Goal: Task Accomplishment & Management: Complete application form

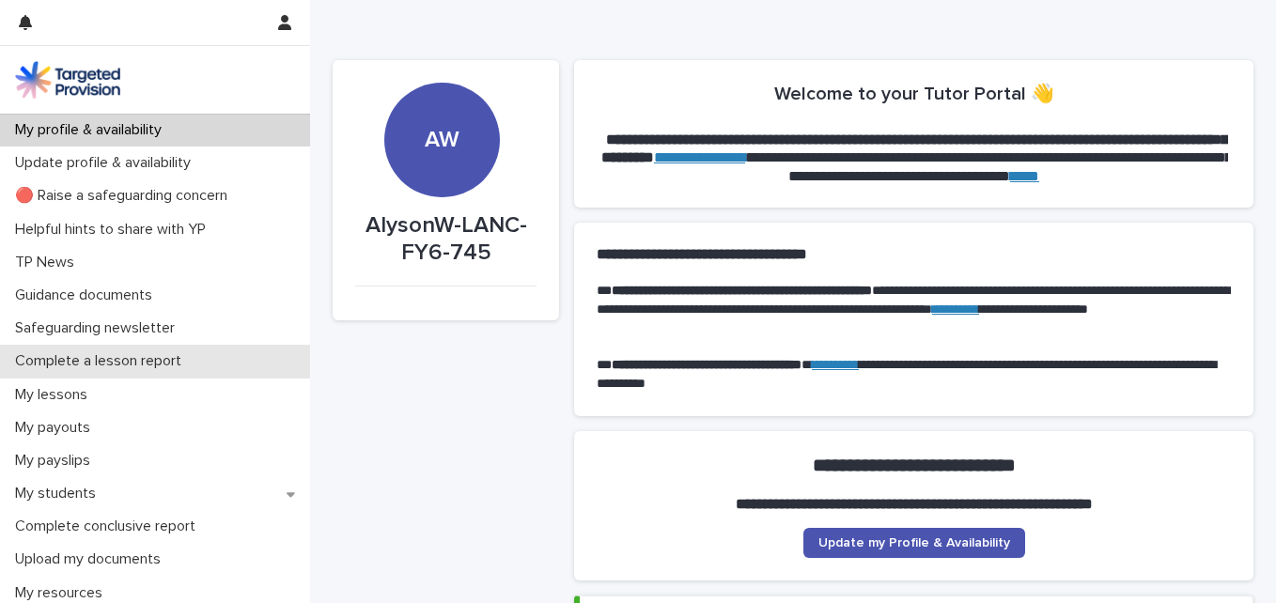
click at [98, 355] on p "Complete a lesson report" at bounding box center [102, 361] width 189 height 18
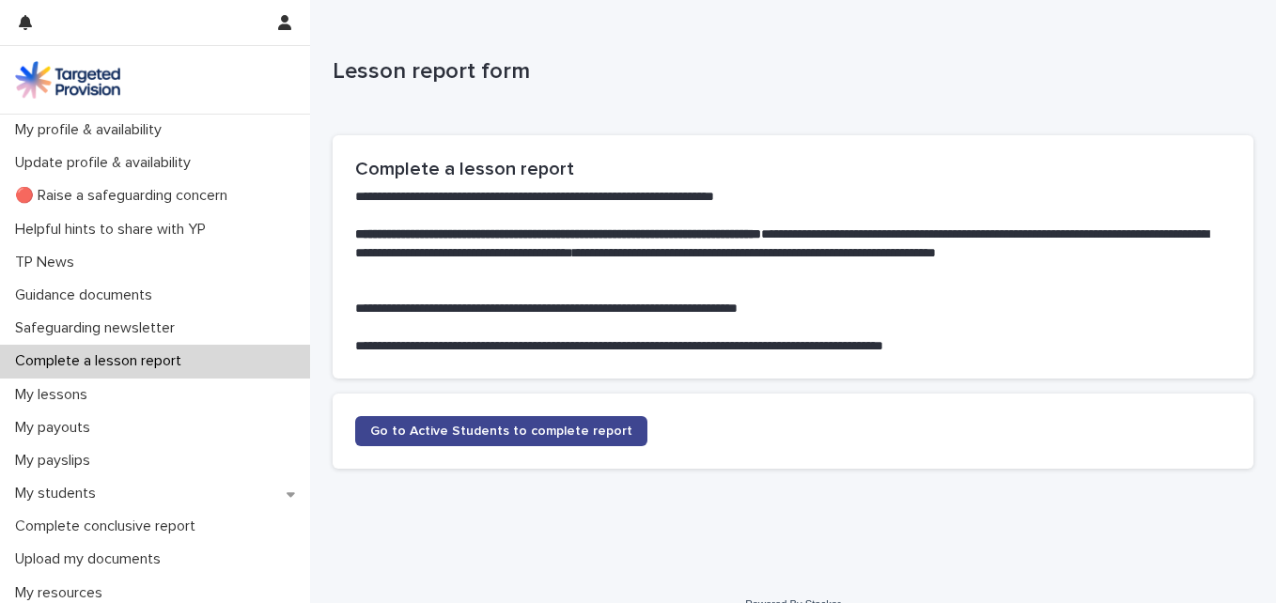
click at [541, 430] on span "Go to Active Students to complete report" at bounding box center [501, 431] width 262 height 13
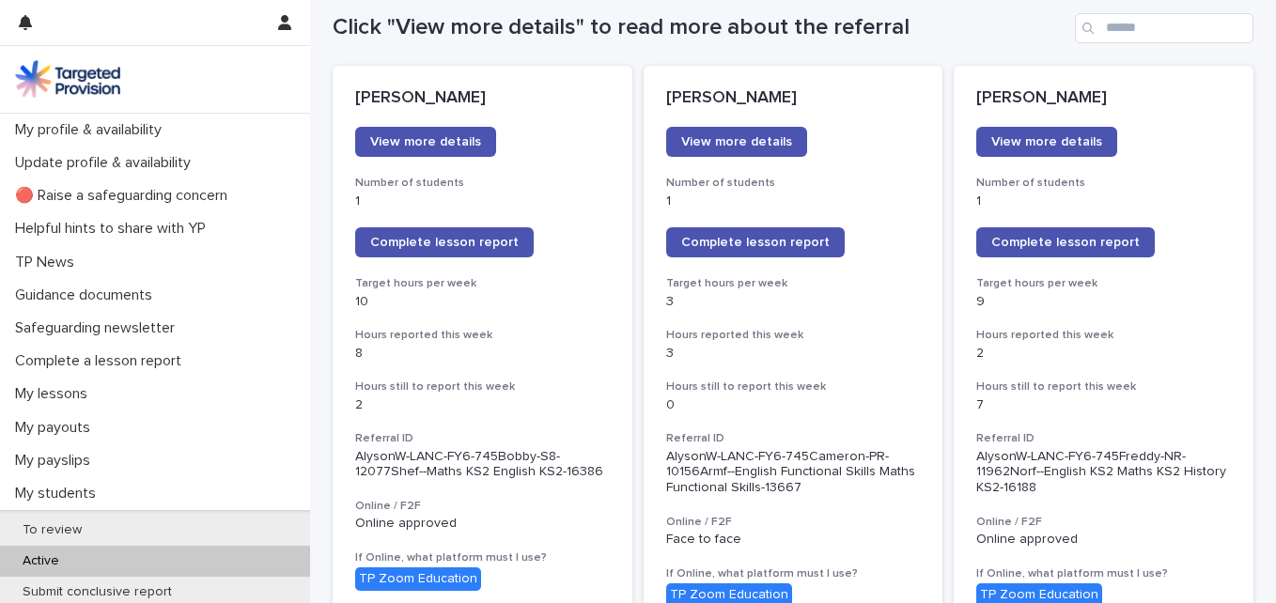
scroll to position [245, 0]
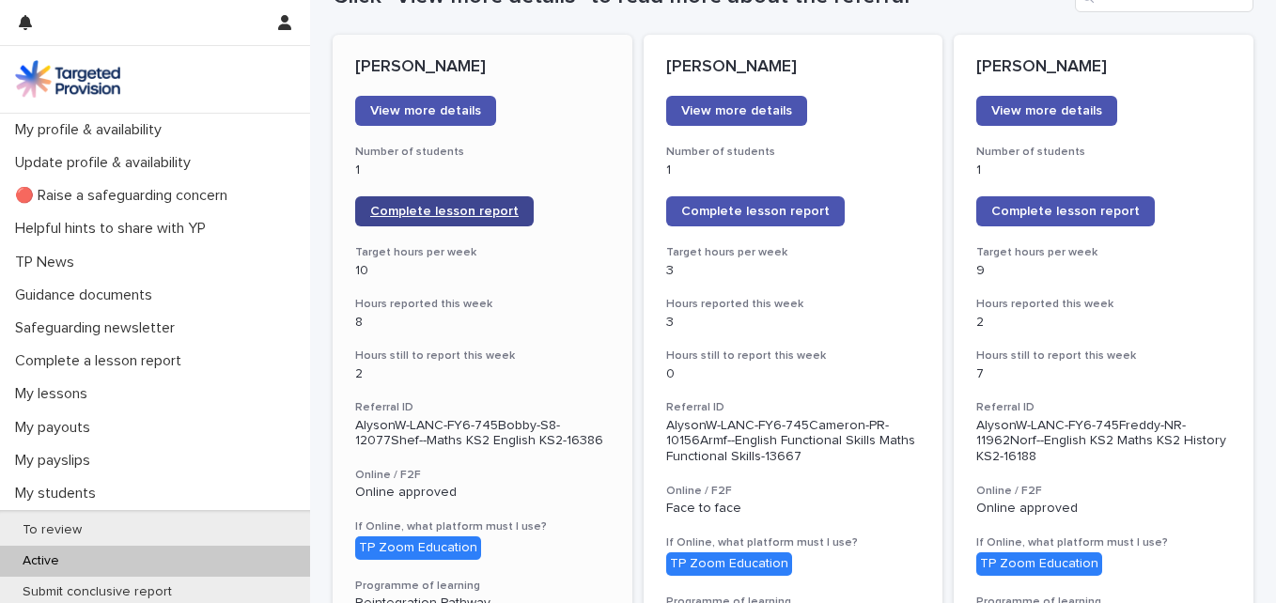
click at [420, 220] on link "Complete lesson report" at bounding box center [444, 211] width 179 height 30
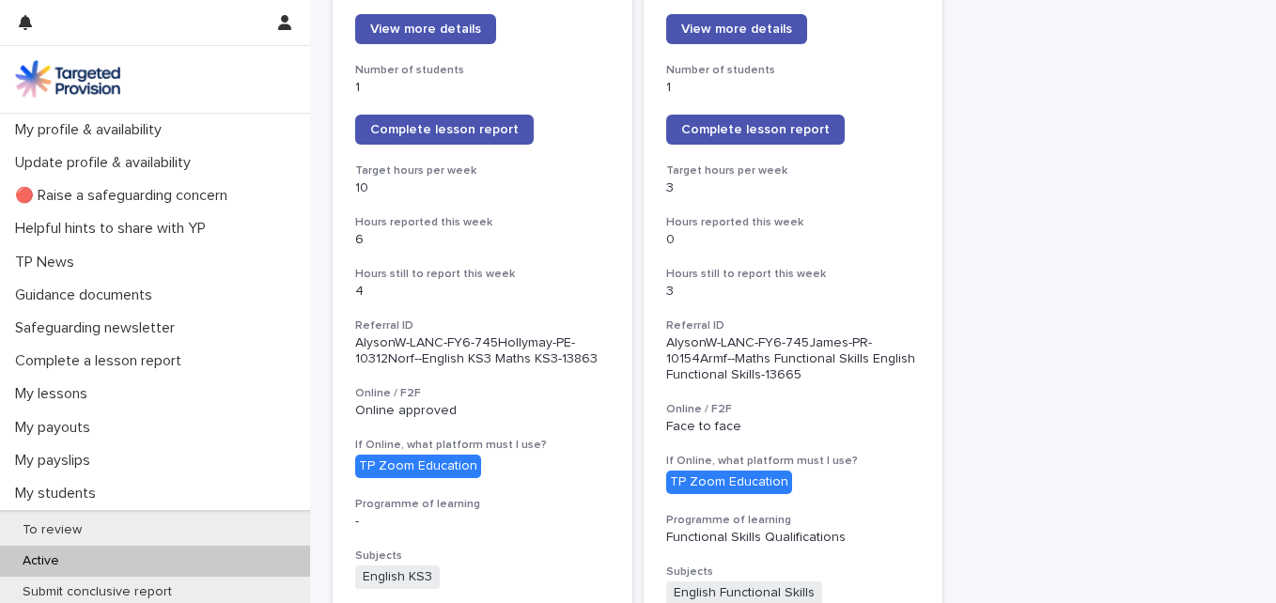
scroll to position [1655, 0]
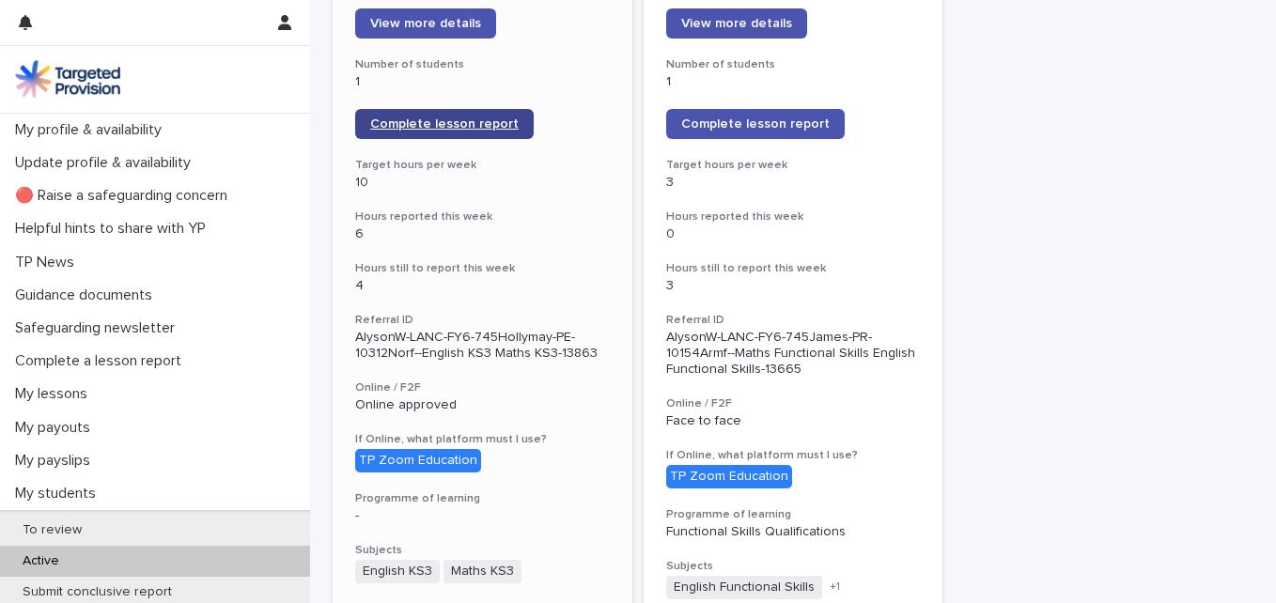
click at [472, 117] on span "Complete lesson report" at bounding box center [444, 123] width 149 height 13
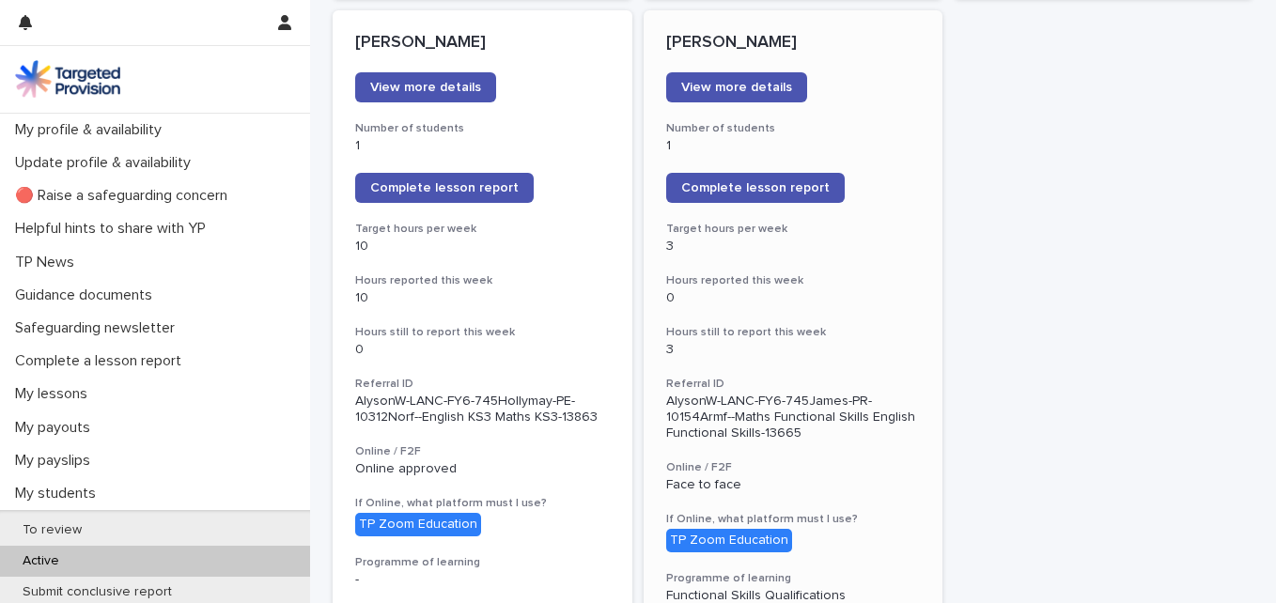
scroll to position [1692, 0]
